Goal: Task Accomplishment & Management: Complete application form

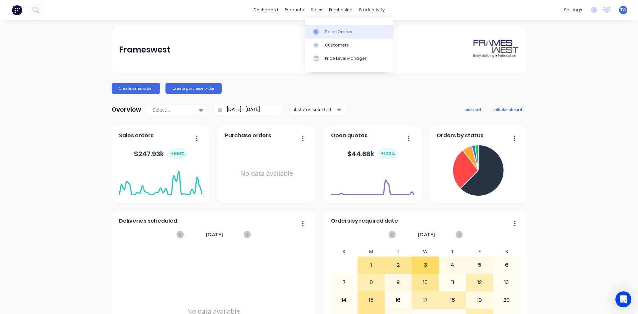
click at [338, 30] on div "Sales Orders" at bounding box center [338, 32] width 27 height 6
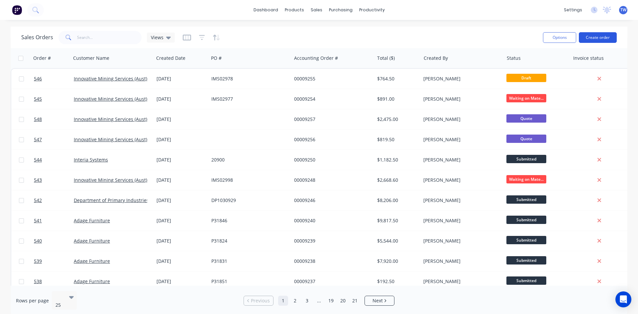
click at [587, 39] on button "Create order" at bounding box center [598, 37] width 38 height 11
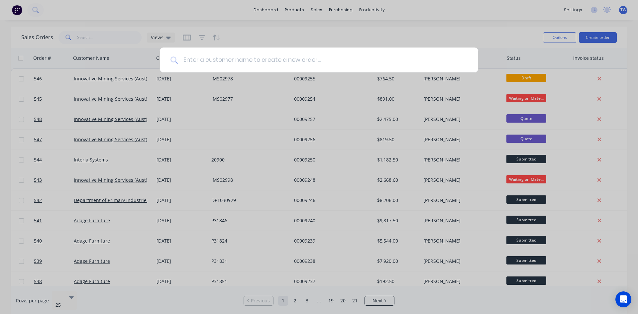
click at [376, 53] on input at bounding box center [323, 59] width 290 height 25
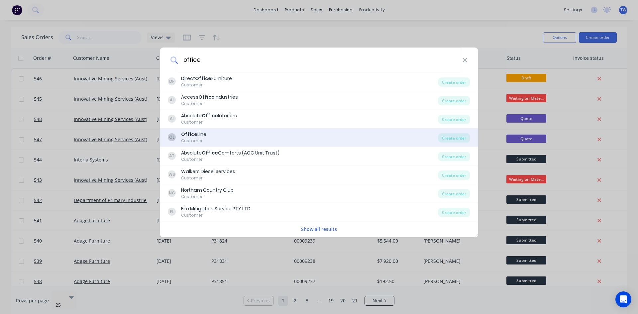
type input "office"
click at [208, 134] on div "OL Office Line Customer" at bounding box center [303, 137] width 270 height 13
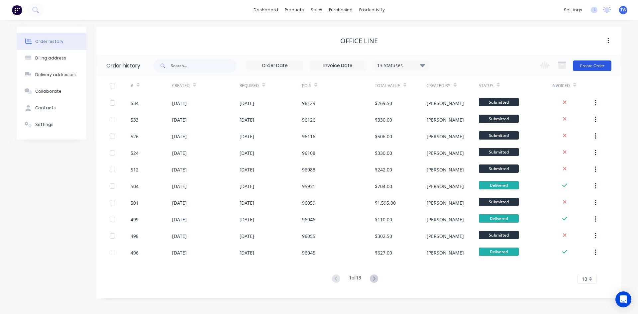
click at [586, 64] on button "Create Order" at bounding box center [592, 65] width 39 height 11
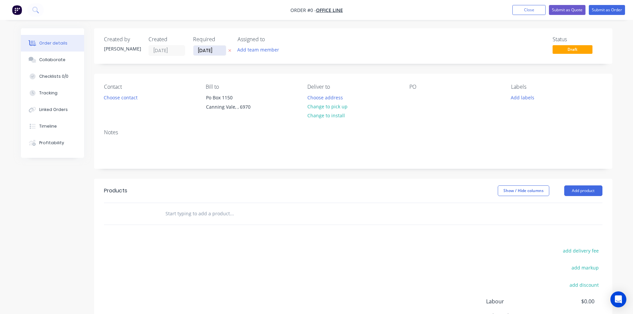
click at [212, 52] on input "[DATE]" at bounding box center [209, 51] width 33 height 10
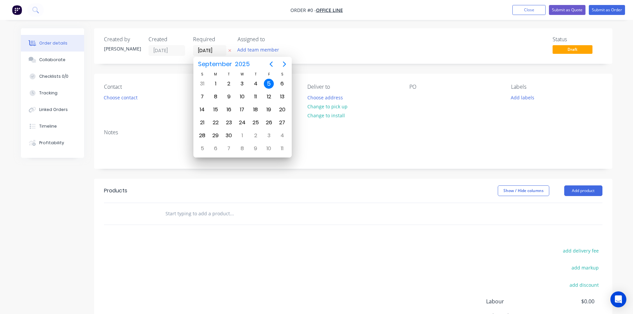
click at [232, 51] on button at bounding box center [229, 51] width 7 height 8
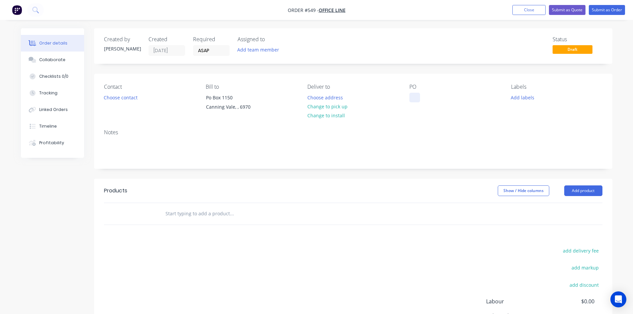
type input "[DATE]"
click at [412, 94] on div at bounding box center [414, 98] width 11 height 10
click at [584, 186] on button "Add product" at bounding box center [583, 190] width 38 height 11
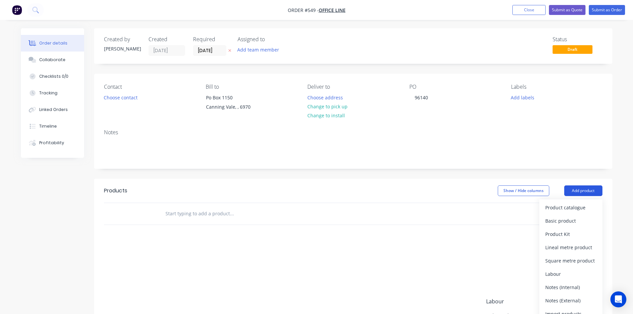
click at [584, 186] on button "Add product" at bounding box center [583, 190] width 38 height 11
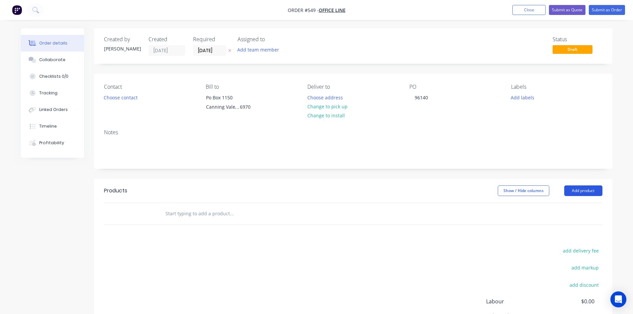
click at [584, 186] on button "Add product" at bounding box center [583, 190] width 38 height 11
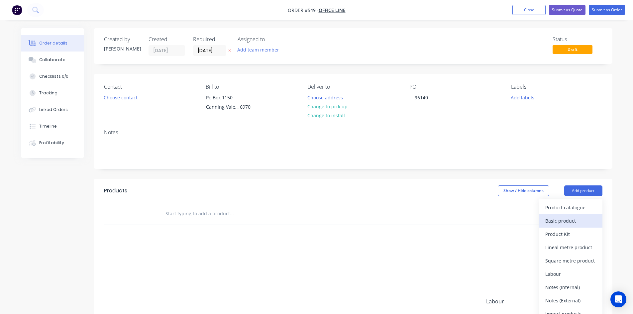
click at [569, 221] on div "Basic product" at bounding box center [570, 221] width 51 height 10
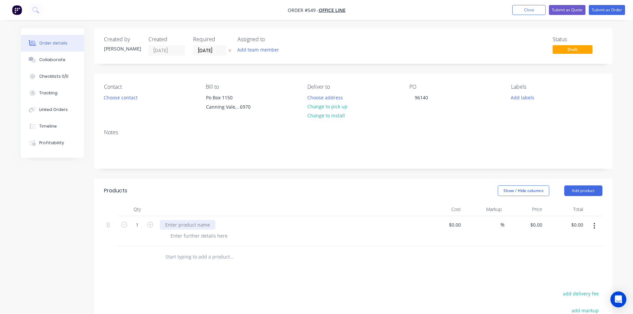
click at [204, 228] on div at bounding box center [187, 225] width 55 height 10
paste div
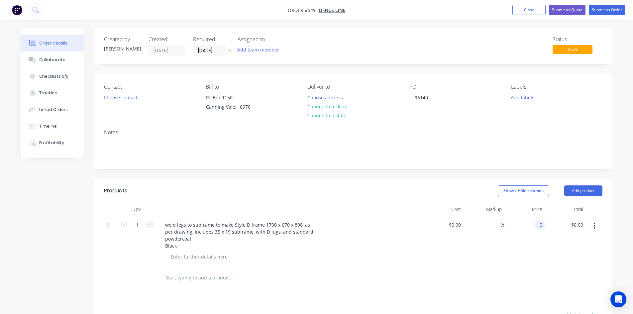
click at [543, 225] on input "0" at bounding box center [541, 225] width 8 height 10
type input "$115.00"
click at [595, 11] on button "Submit as Order" at bounding box center [607, 10] width 36 height 10
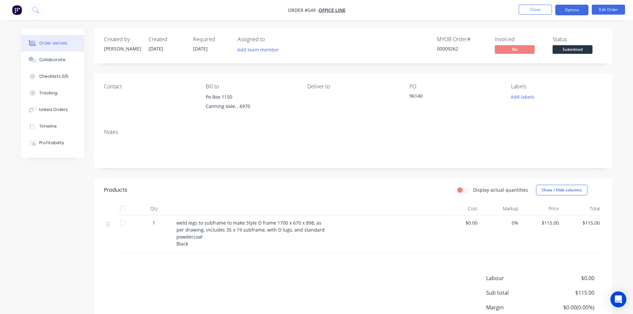
click at [576, 6] on button "Options" at bounding box center [571, 10] width 33 height 11
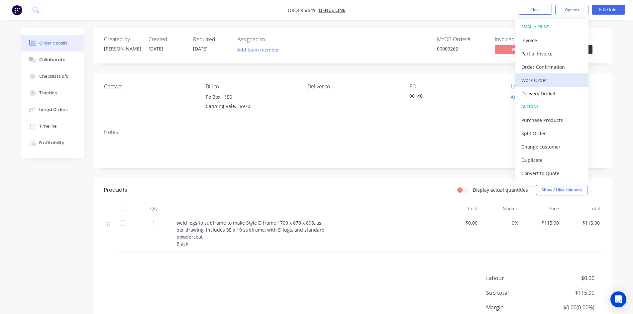
click at [550, 78] on div "Work Order" at bounding box center [551, 80] width 61 height 10
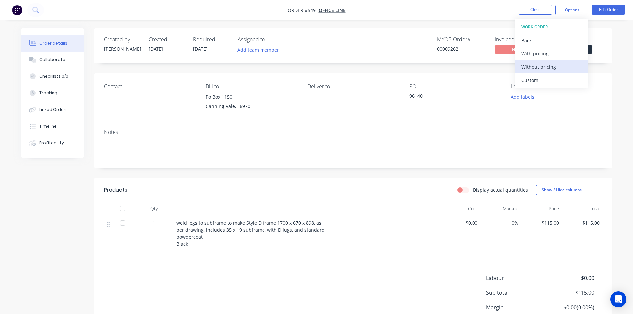
click at [568, 69] on div "Without pricing" at bounding box center [551, 67] width 61 height 10
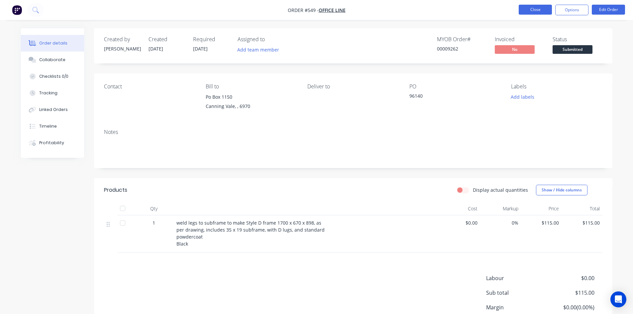
click at [526, 7] on button "Close" at bounding box center [534, 10] width 33 height 10
